Goal: Task Accomplishment & Management: Use online tool/utility

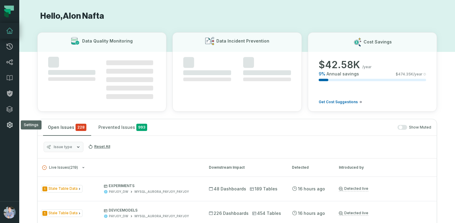
click at [12, 123] on icon at bounding box center [10, 125] width 6 height 6
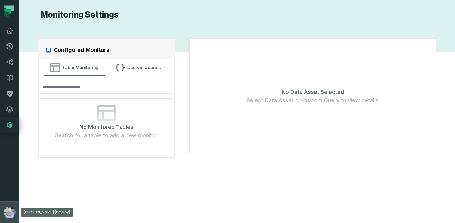
click at [5, 203] on button "[PERSON_NAME] (PayJoy) [EMAIL_ADDRESS][DOMAIN_NAME]" at bounding box center [9, 212] width 19 height 22
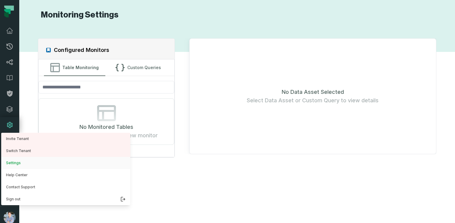
click at [19, 164] on button "Settings" at bounding box center [65, 163] width 129 height 12
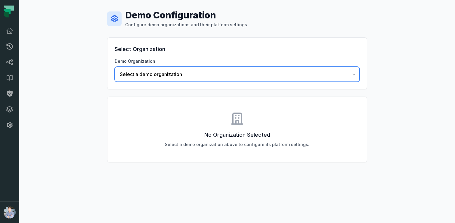
click at [179, 72] on span "Select a demo organization" at bounding box center [234, 73] width 228 height 7
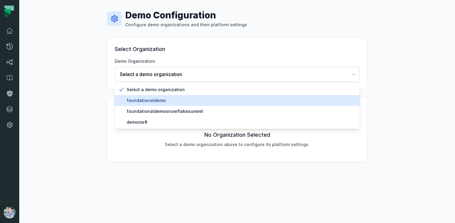
click at [148, 102] on span "foundationaldemo" at bounding box center [241, 100] width 228 height 6
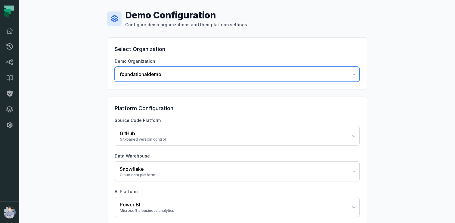
scroll to position [30, 0]
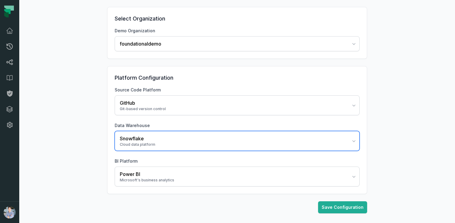
click at [167, 133] on button "Snowflake Cloud data platform" at bounding box center [237, 141] width 245 height 20
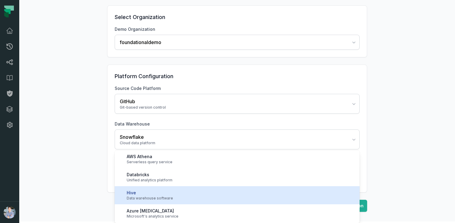
scroll to position [93, 0]
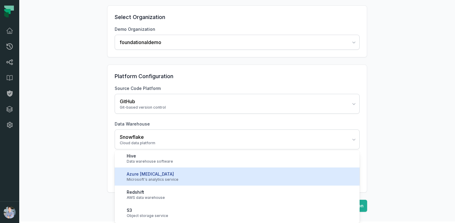
click at [182, 179] on div "Microsoft's analytics service" at bounding box center [241, 179] width 228 height 5
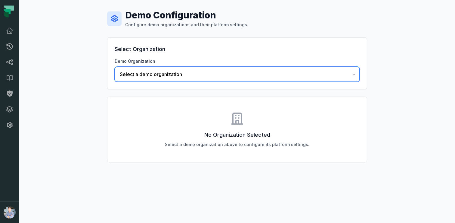
click at [142, 75] on span "Select a demo organization" at bounding box center [234, 73] width 228 height 7
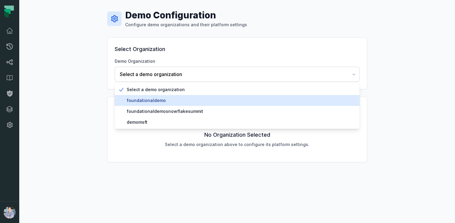
click at [141, 99] on span "foundationaldemo" at bounding box center [241, 100] width 228 height 6
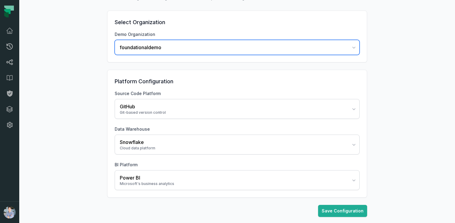
scroll to position [27, 0]
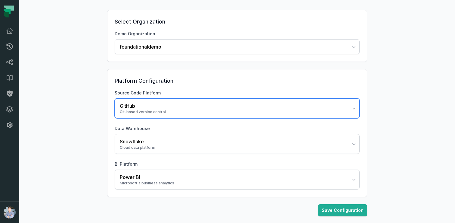
click at [134, 100] on button "GitHub Git-based version control" at bounding box center [237, 108] width 245 height 20
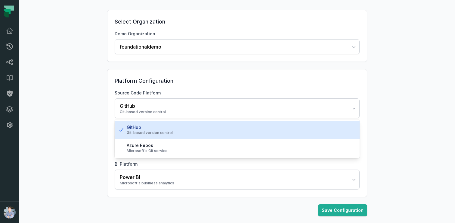
click at [98, 108] on div "Demo Configuration Configure demo organizations and their platform settings Sel…" at bounding box center [237, 99] width 436 height 253
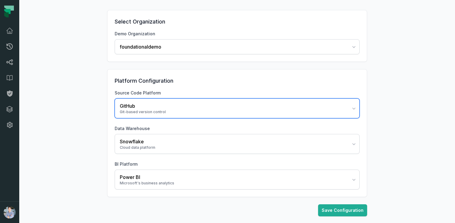
click at [134, 101] on button "GitHub Git-based version control" at bounding box center [237, 108] width 245 height 20
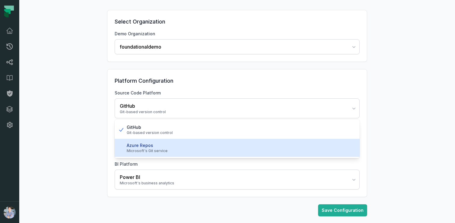
click at [135, 143] on div "Azure Repos" at bounding box center [241, 145] width 228 height 6
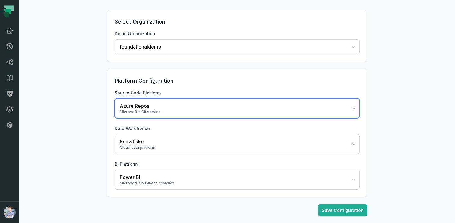
scroll to position [30, 0]
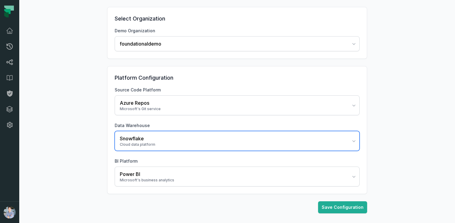
click at [129, 141] on div "Snowflake" at bounding box center [234, 138] width 228 height 7
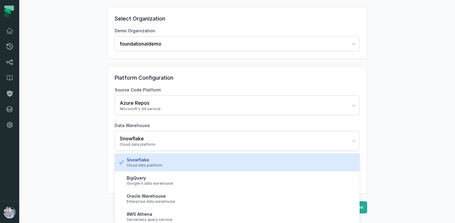
scroll to position [32, 0]
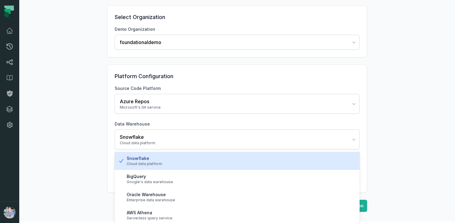
click at [85, 142] on div "Demo Configuration Configure demo organizations and their platform settings Sel…" at bounding box center [237, 94] width 436 height 253
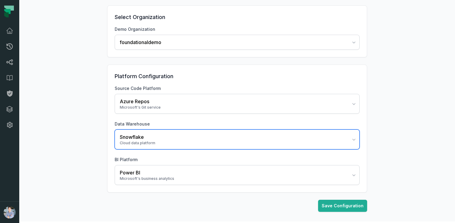
scroll to position [30, 0]
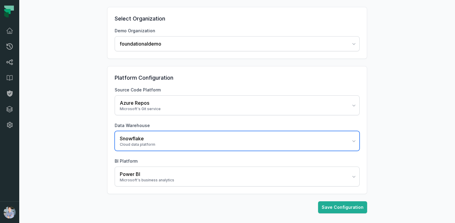
click at [134, 140] on div "Snowflake" at bounding box center [234, 138] width 228 height 7
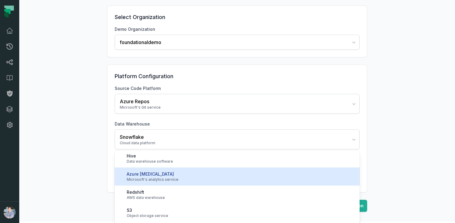
scroll to position [83, 0]
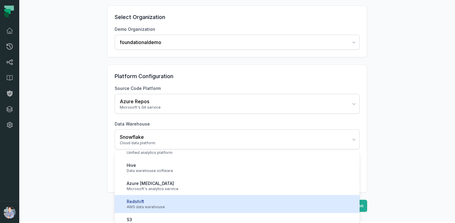
click at [162, 201] on div "Redshift" at bounding box center [241, 201] width 228 height 6
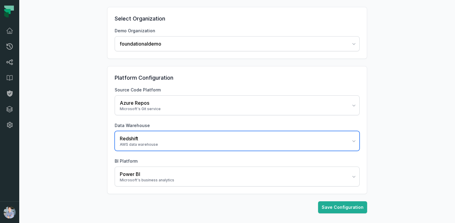
scroll to position [30, 0]
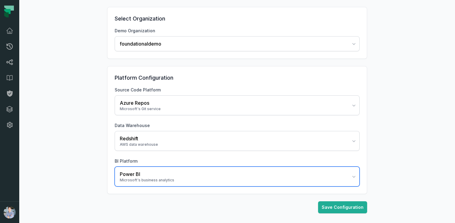
click at [122, 170] on div "Power BI" at bounding box center [234, 173] width 228 height 7
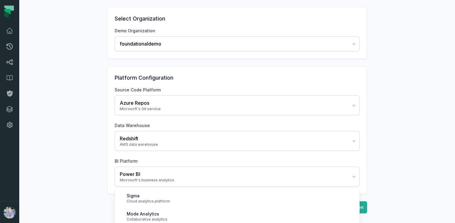
scroll to position [52, 0]
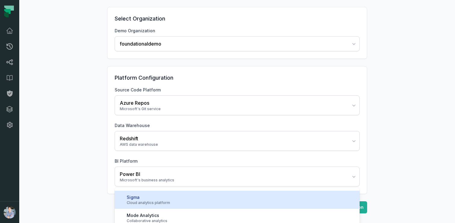
click at [143, 201] on div "Cloud analytics platform" at bounding box center [241, 202] width 228 height 5
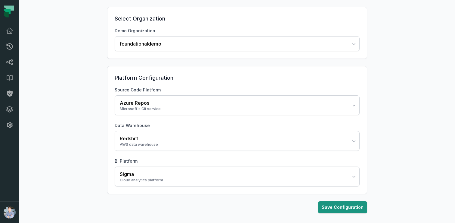
click at [338, 205] on button "Save Configuration" at bounding box center [342, 207] width 49 height 12
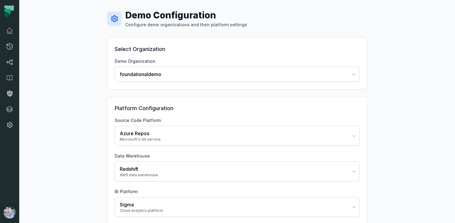
scroll to position [54, 0]
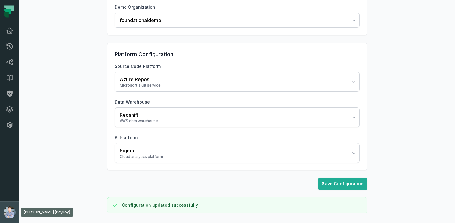
click at [5, 204] on button "[PERSON_NAME] (PayJoy) [EMAIL_ADDRESS][DOMAIN_NAME]" at bounding box center [9, 212] width 19 height 22
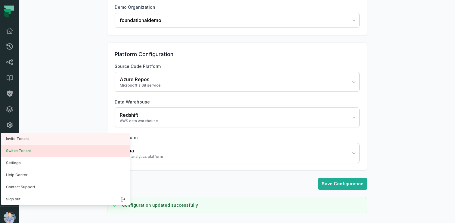
click at [29, 155] on button "Switch Tenant" at bounding box center [65, 151] width 129 height 12
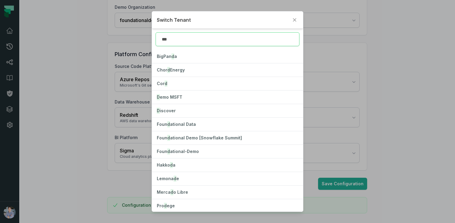
type input "****"
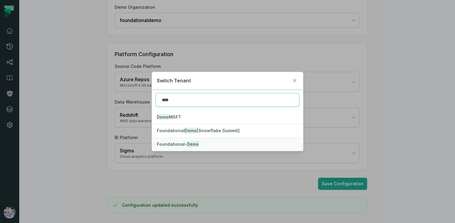
click at [184, 145] on span "Foundational- Demo" at bounding box center [178, 143] width 42 height 5
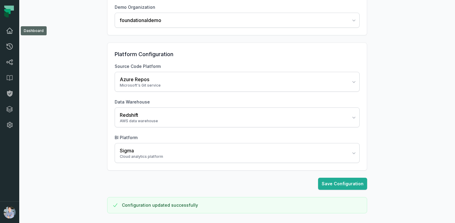
click at [11, 29] on icon at bounding box center [9, 30] width 7 height 7
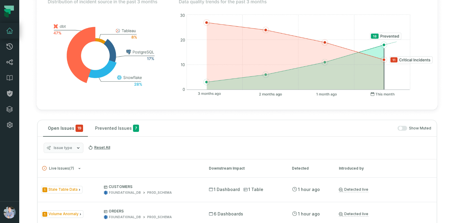
scroll to position [238, 0]
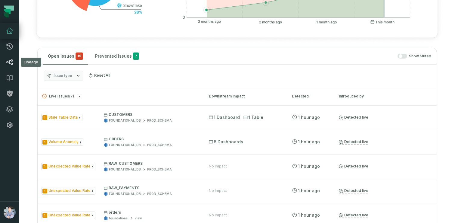
click at [13, 63] on icon at bounding box center [9, 61] width 7 height 7
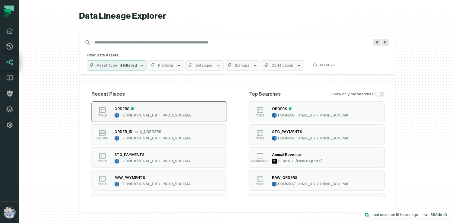
click at [153, 110] on div "ORDERS" at bounding box center [152, 108] width 76 height 6
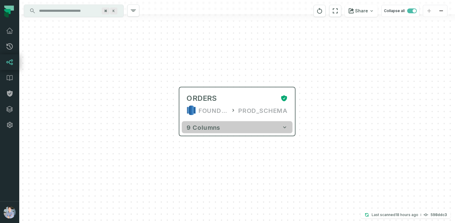
click at [202, 126] on span "9 columns" at bounding box center [204, 126] width 34 height 7
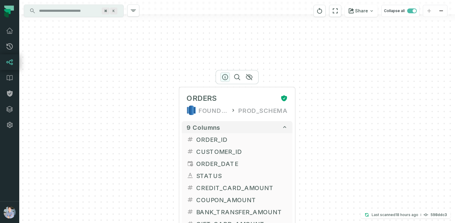
click at [225, 78] on icon "button" at bounding box center [225, 76] width 7 height 7
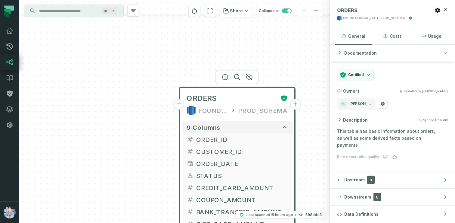
click at [42, 73] on div "+ ORDERS FOUNDATIONAL_DB PROD_SCHEMA + 9 columns + ORDER_ID + + CUSTOMER_ID + +…" at bounding box center [174, 111] width 311 height 223
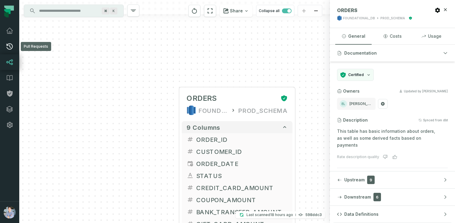
click at [11, 50] on link "Pull Requests" at bounding box center [9, 47] width 19 height 16
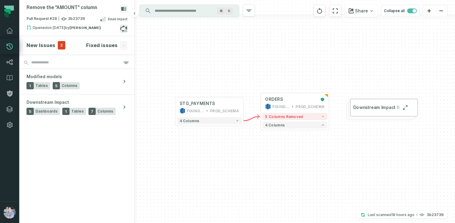
click at [124, 27] on icon at bounding box center [123, 28] width 7 height 7
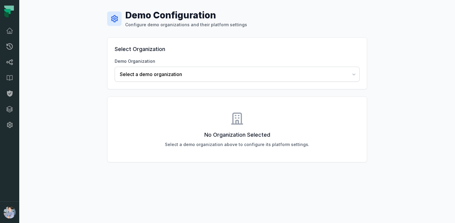
click at [149, 66] on div "Demo Organization Select a demo organization" at bounding box center [237, 69] width 245 height 23
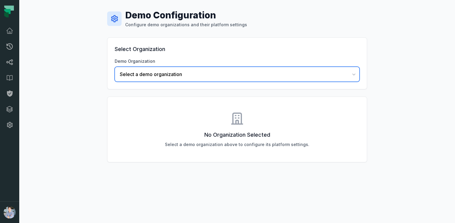
click at [148, 71] on span "Select a demo organization" at bounding box center [234, 73] width 228 height 7
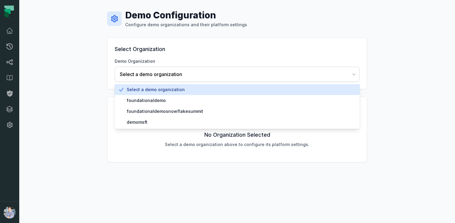
click at [64, 70] on div "Demo Configuration Configure demo organizations and their platform settings Sel…" at bounding box center [237, 111] width 436 height 223
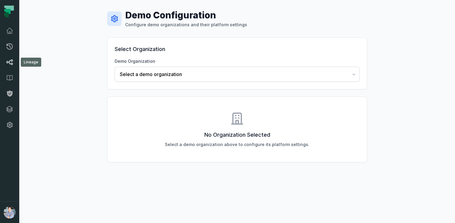
click at [11, 64] on icon at bounding box center [9, 62] width 7 height 6
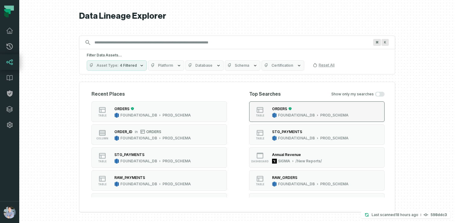
click at [296, 113] on div "FOUNDATIONAL_DB" at bounding box center [296, 115] width 37 height 5
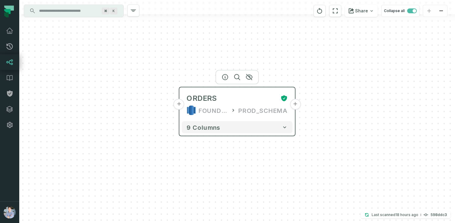
click at [294, 104] on button "+" at bounding box center [295, 104] width 11 height 11
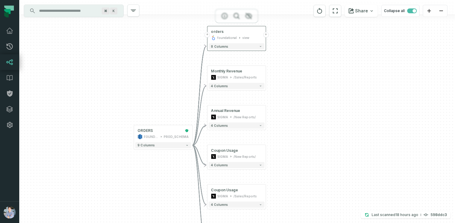
click at [267, 36] on button "+" at bounding box center [265, 34] width 5 height 5
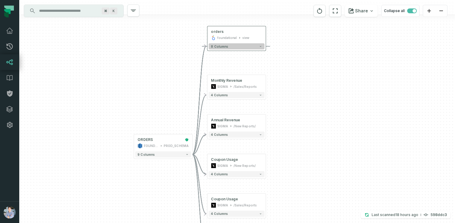
click at [247, 45] on button "8 columns" at bounding box center [237, 46] width 56 height 6
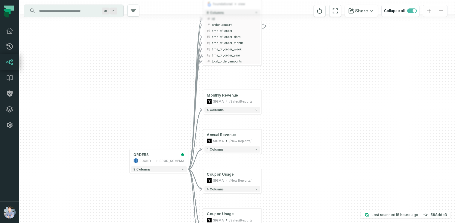
drag, startPoint x: 287, startPoint y: 37, endPoint x: 283, endPoint y: 0, distance: 37.8
click at [283, 0] on html "Pull Requests Dashboard Lineage Data Catalog Policies Integrations Settings Alo…" at bounding box center [227, 111] width 455 height 223
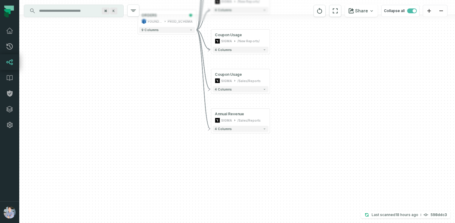
drag, startPoint x: 274, startPoint y: 176, endPoint x: 282, endPoint y: 37, distance: 138.8
click at [282, 37] on div "- orders foundational view - 8 columns - id - order_amount - time_of_order - ti…" at bounding box center [237, 111] width 436 height 223
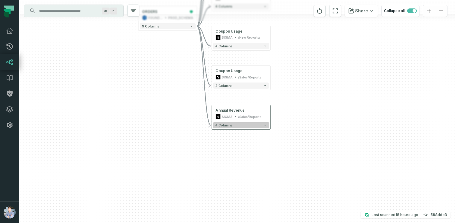
click at [260, 126] on button "4 columns" at bounding box center [241, 125] width 56 height 6
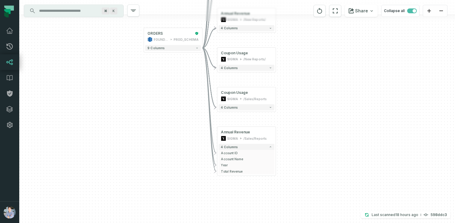
drag, startPoint x: 147, startPoint y: 56, endPoint x: 168, endPoint y: 122, distance: 68.7
click at [168, 122] on div "- orders foundational view - 8 columns - id - order_amount - time_of_order - ti…" at bounding box center [237, 111] width 436 height 223
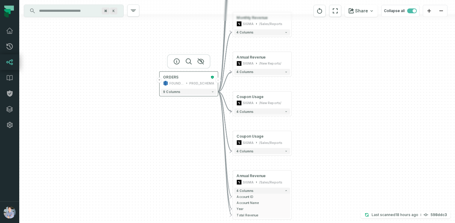
click at [161, 81] on button "+" at bounding box center [159, 79] width 5 height 5
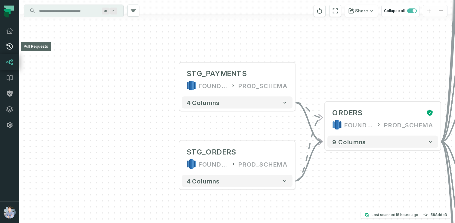
click at [14, 47] on link "Pull Requests" at bounding box center [9, 47] width 19 height 16
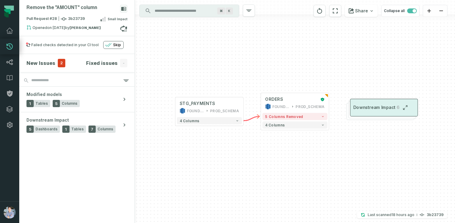
click at [386, 104] on button "Downstream Impact 6" at bounding box center [384, 107] width 68 height 18
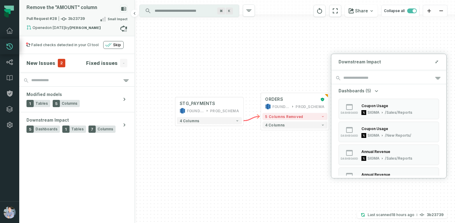
click at [78, 5] on div "Remove the "AMOUNT" column" at bounding box center [61, 8] width 71 height 6
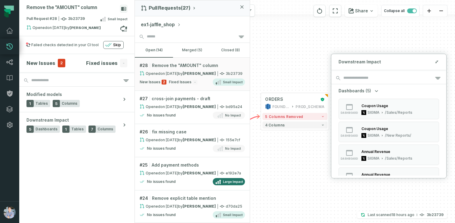
click at [276, 54] on div "+ STG_PAYMENTS FOUNDATIONAL_DB PROD_SCHEMA + 4 columns + ORDERS FOUNDATIONAL_DB…" at bounding box center [295, 111] width 320 height 223
